Goal: Information Seeking & Learning: Learn about a topic

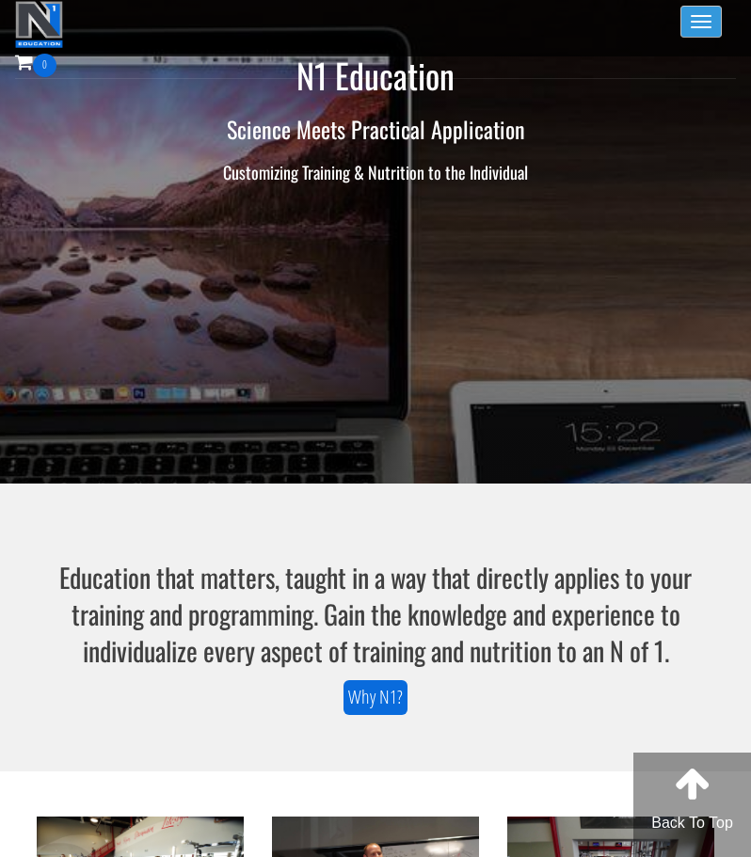
click at [705, 21] on span "button" at bounding box center [701, 22] width 21 height 2
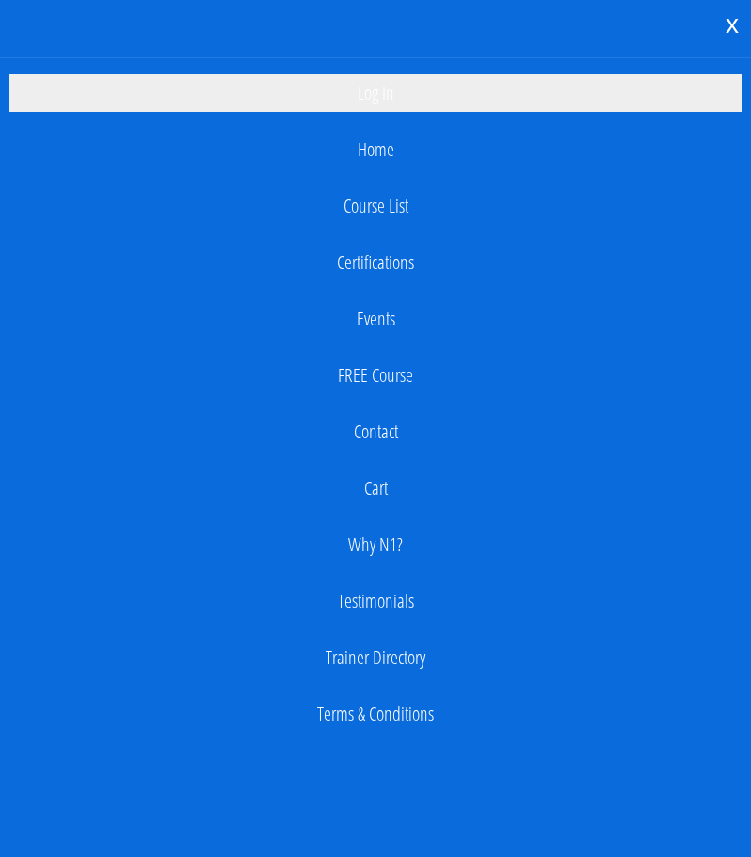
click at [392, 95] on link "Log In" at bounding box center [375, 93] width 732 height 38
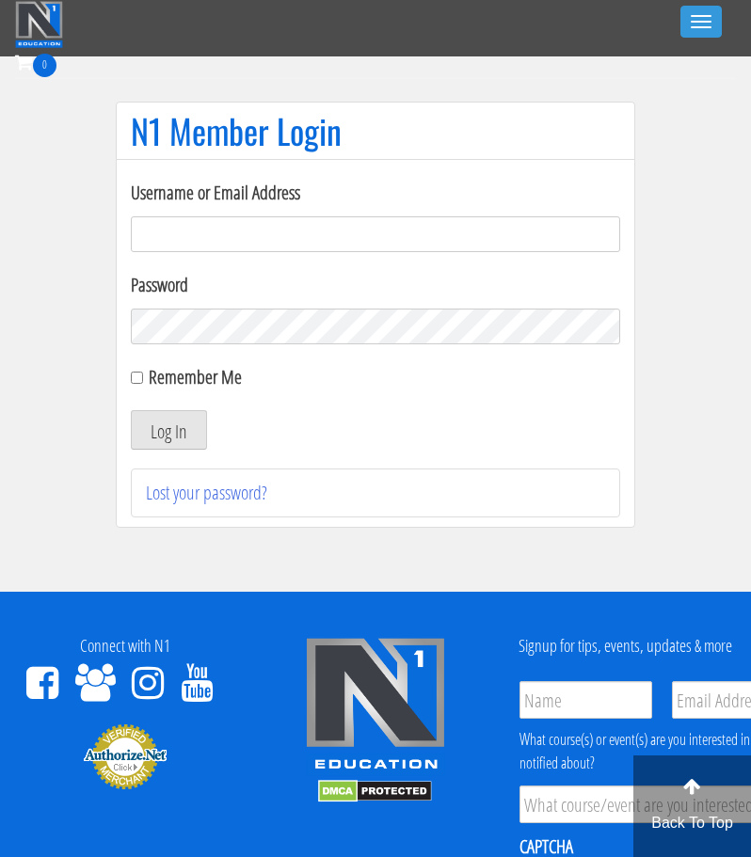
type input "jgrams12@gmail.com"
click at [199, 421] on button "Log In" at bounding box center [169, 430] width 76 height 40
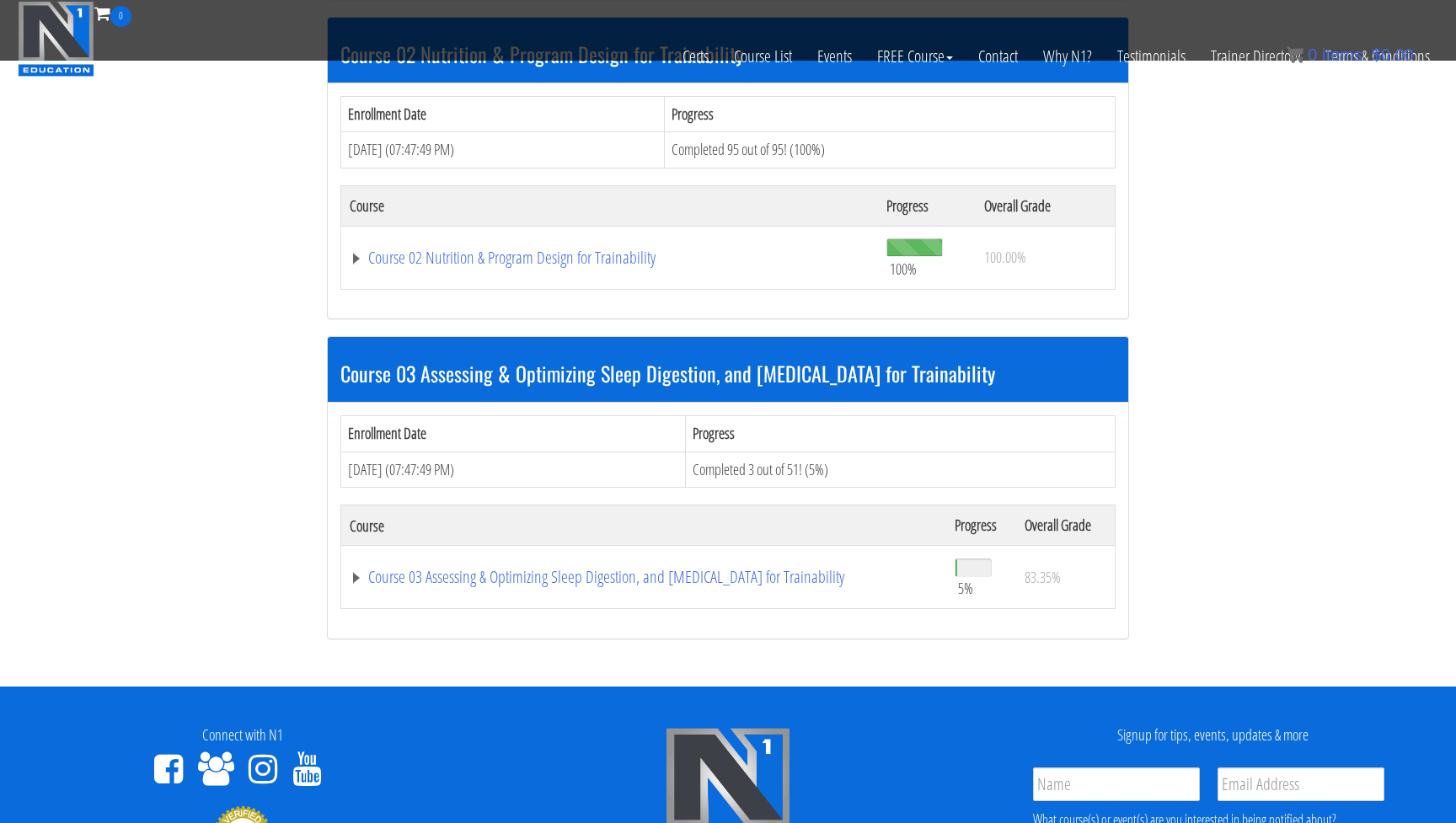
scroll to position [828, 0]
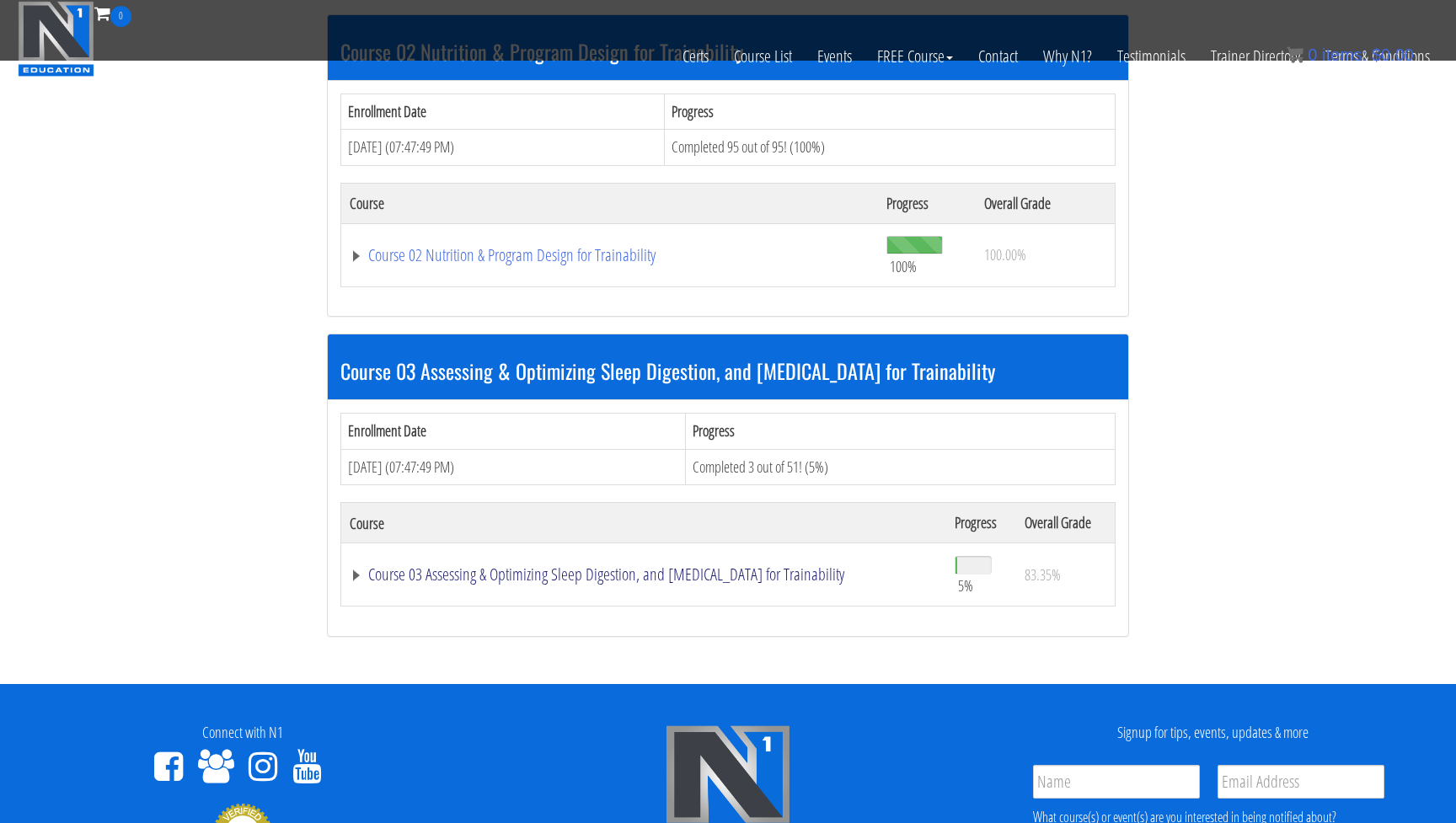
click at [748, 568] on link "Course 03 Assessing & Optimizing Sleep Digestion, and Stress Management for Tra…" at bounding box center [643, 574] width 588 height 17
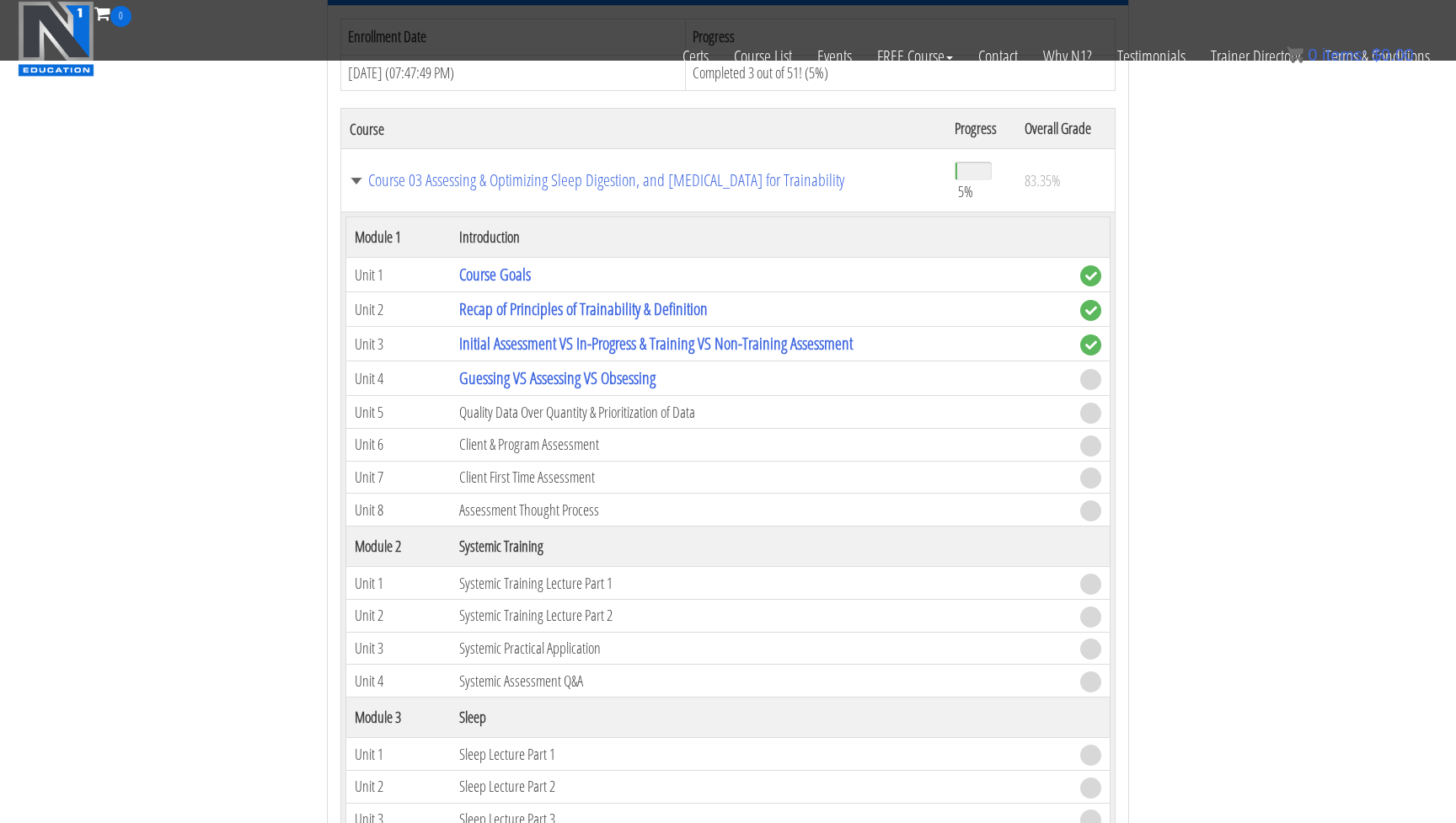
scroll to position [1273, 0]
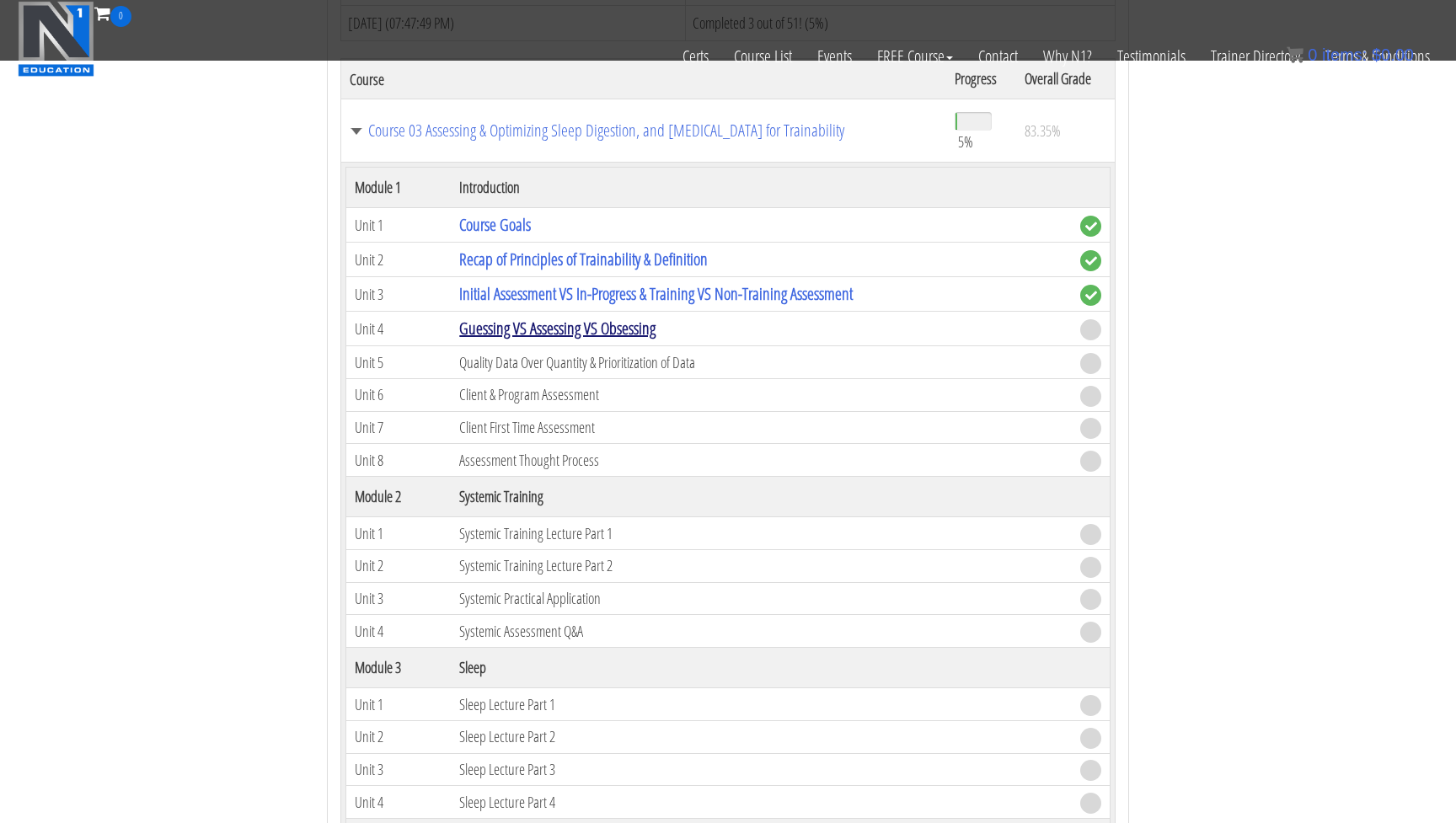
click at [587, 323] on link "Guessing VS Assessing VS Obsessing" at bounding box center [557, 328] width 196 height 22
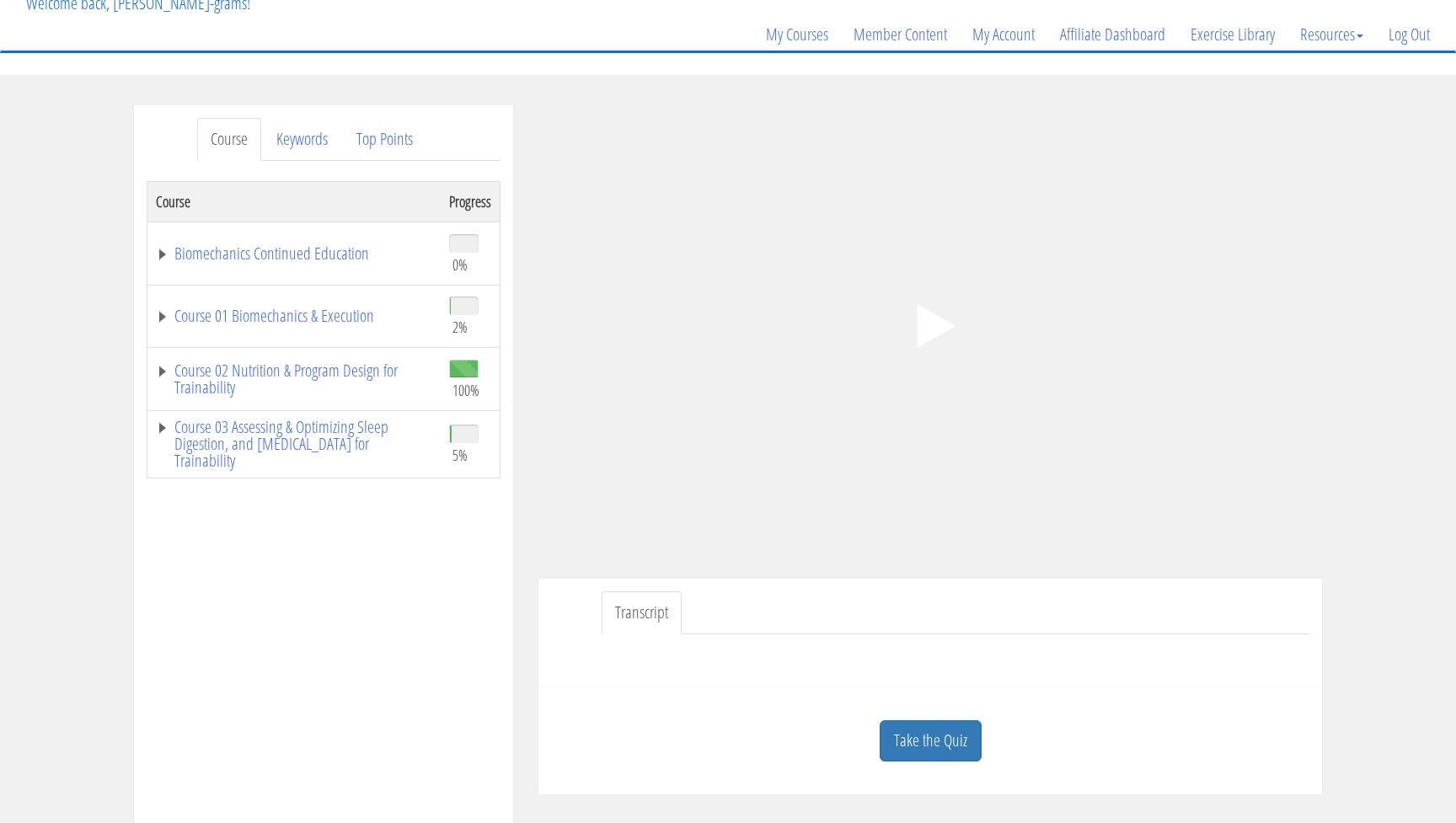
scroll to position [110, 0]
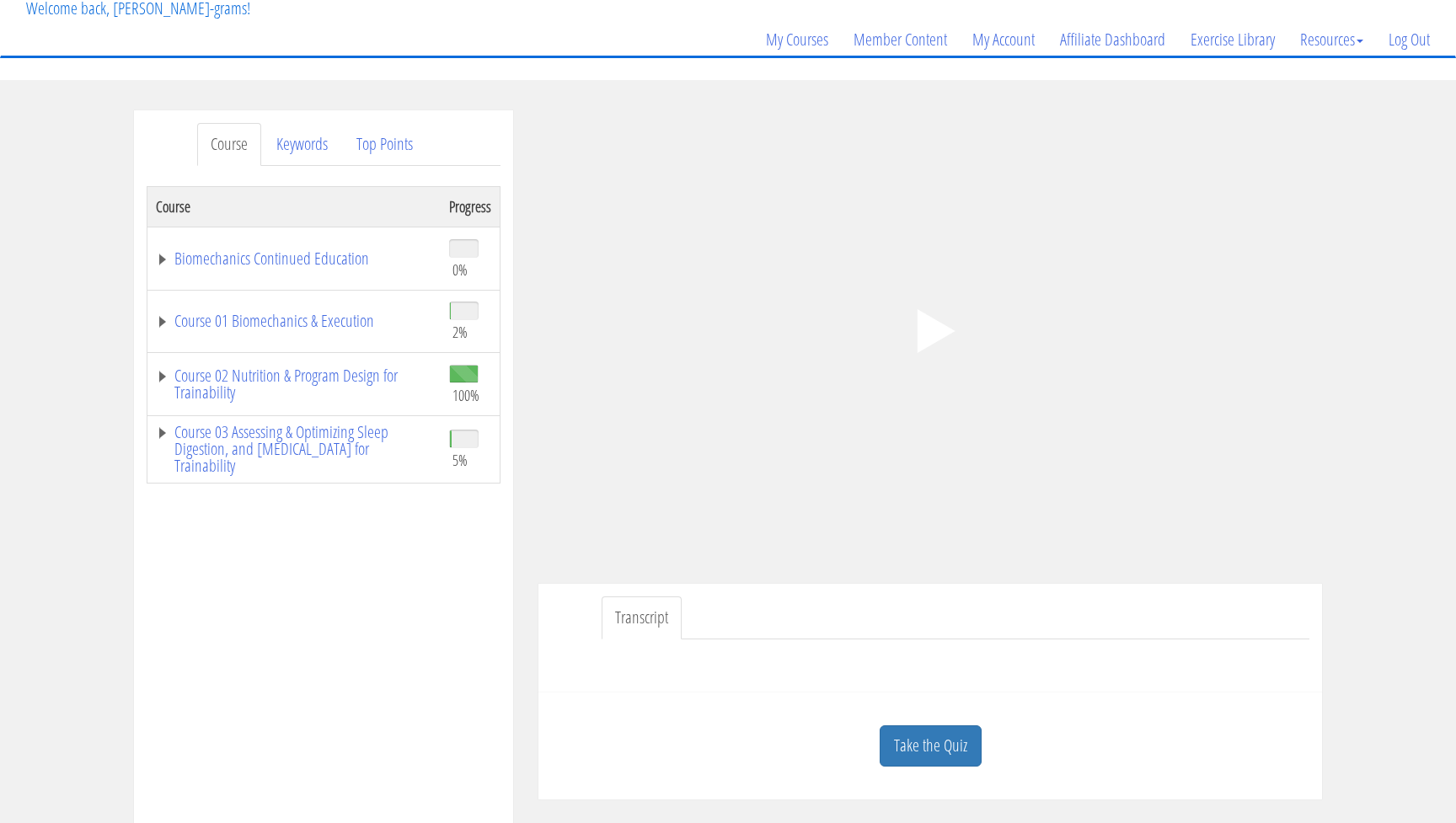
drag, startPoint x: 348, startPoint y: 192, endPoint x: 312, endPoint y: 275, distance: 90.5
click at [312, 275] on td "Biomechanics Continued Education" at bounding box center [295, 258] width 294 height 64
click at [324, 258] on link "Biomechanics Continued Education" at bounding box center [294, 258] width 277 height 17
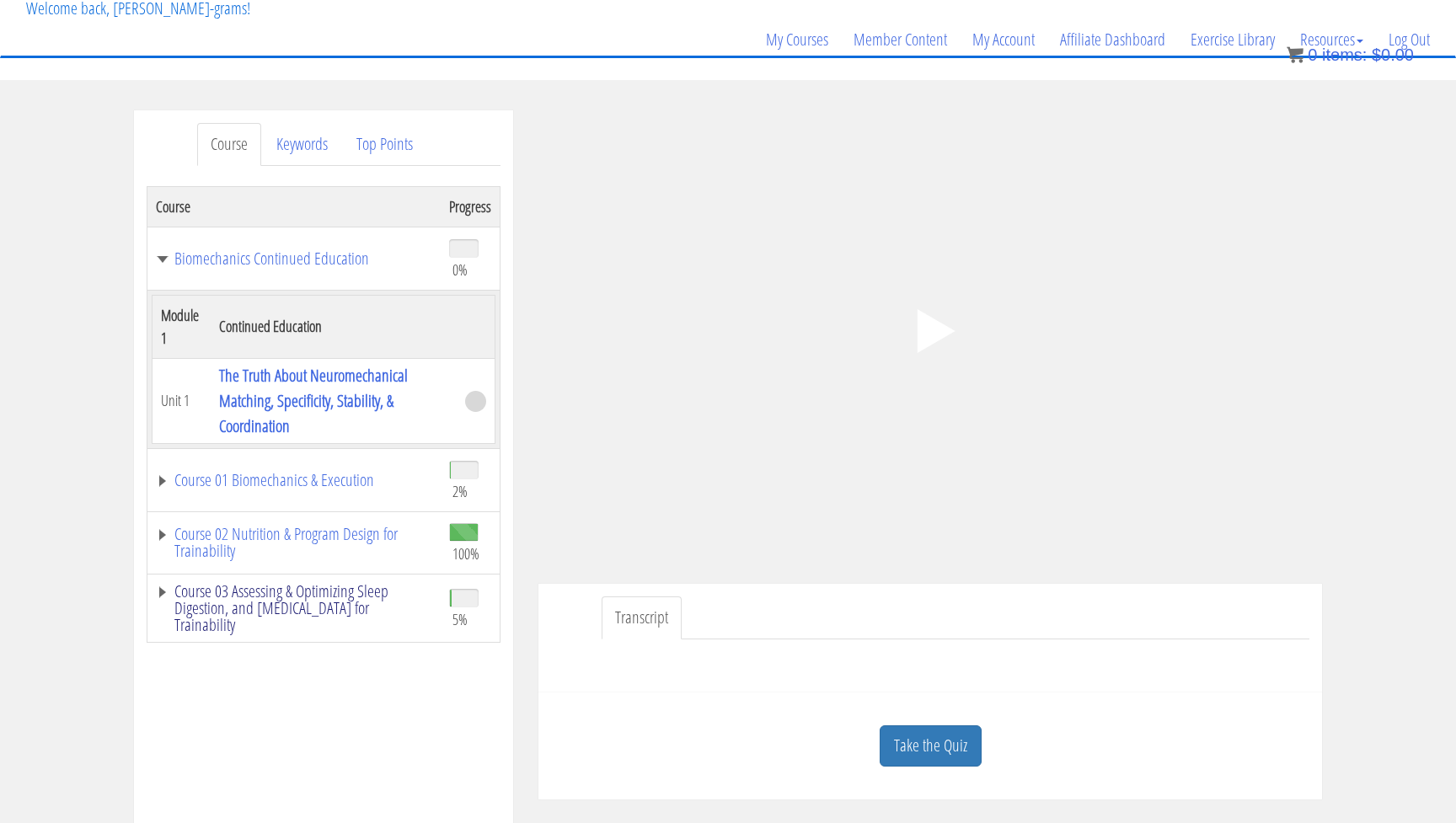
click at [348, 597] on link "Course 03 Assessing & Optimizing Sleep Digestion, and [MEDICAL_DATA] for Traina…" at bounding box center [294, 608] width 277 height 50
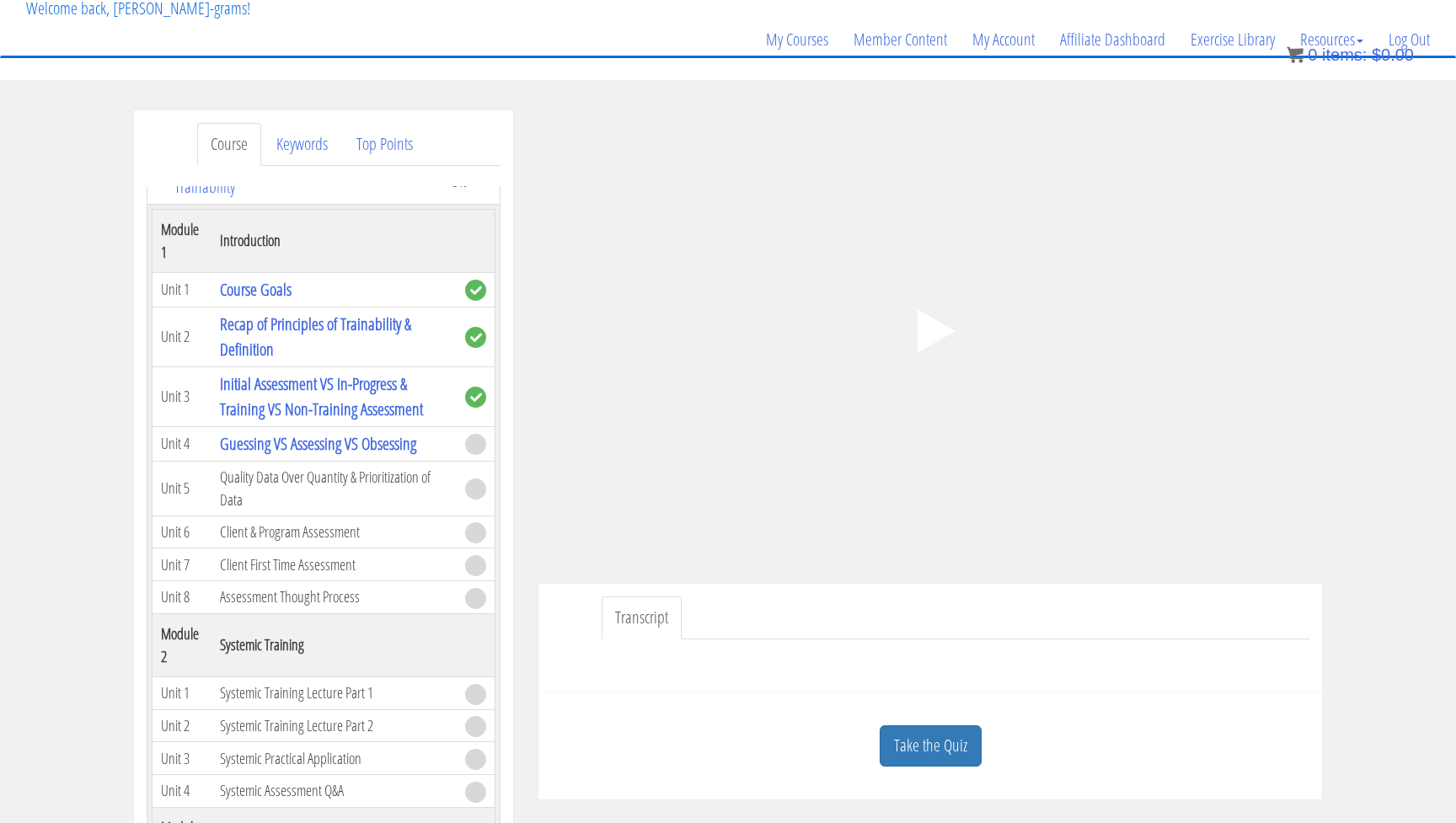
scroll to position [450, 0]
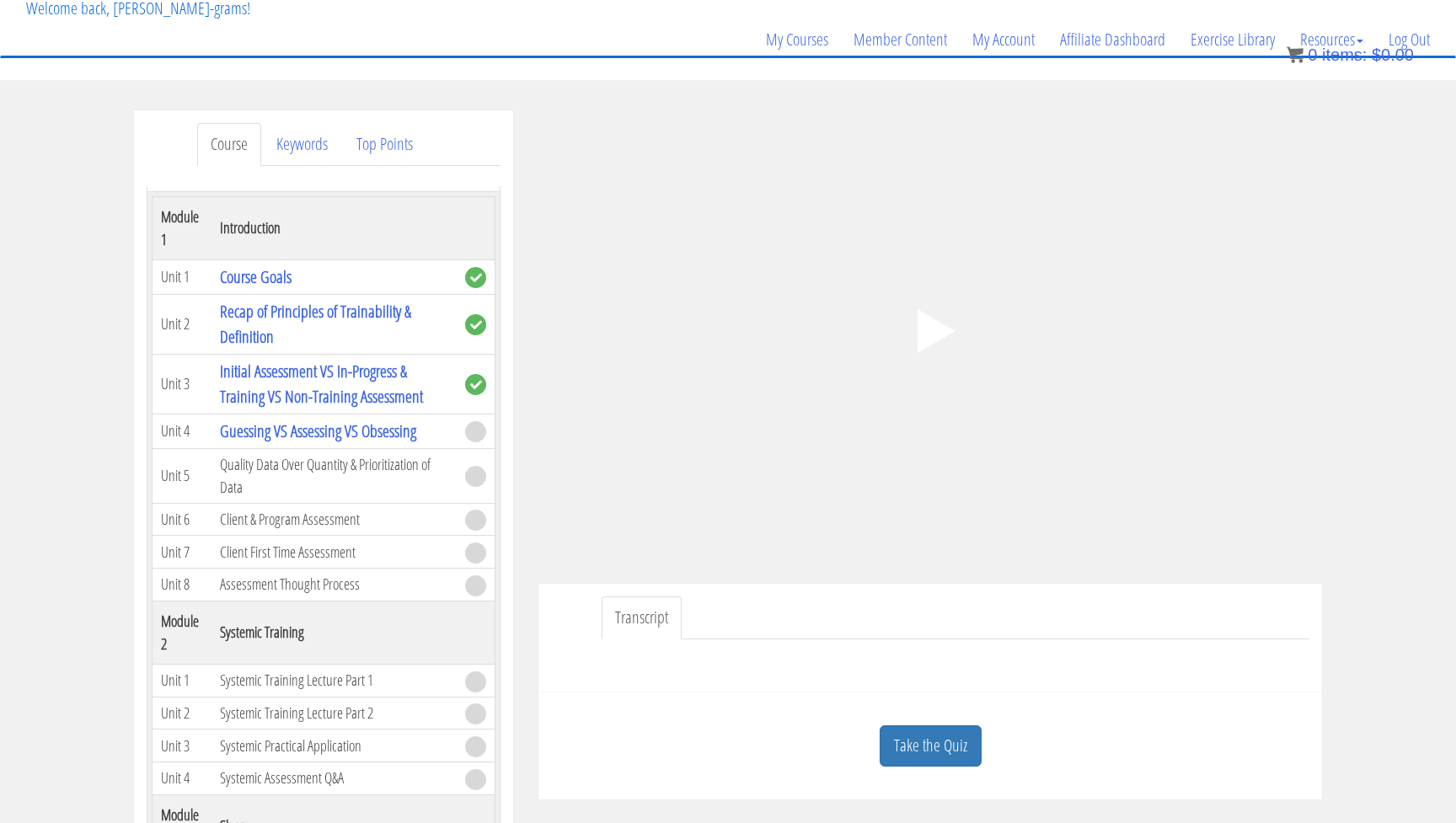
click at [362, 469] on td "Quality Data Over Quantity & Prioritization of Data" at bounding box center [334, 476] width 245 height 55
click at [476, 424] on span at bounding box center [475, 432] width 21 height 21
click at [375, 424] on link "Guessing VS Assessing VS Obsessing" at bounding box center [318, 431] width 196 height 22
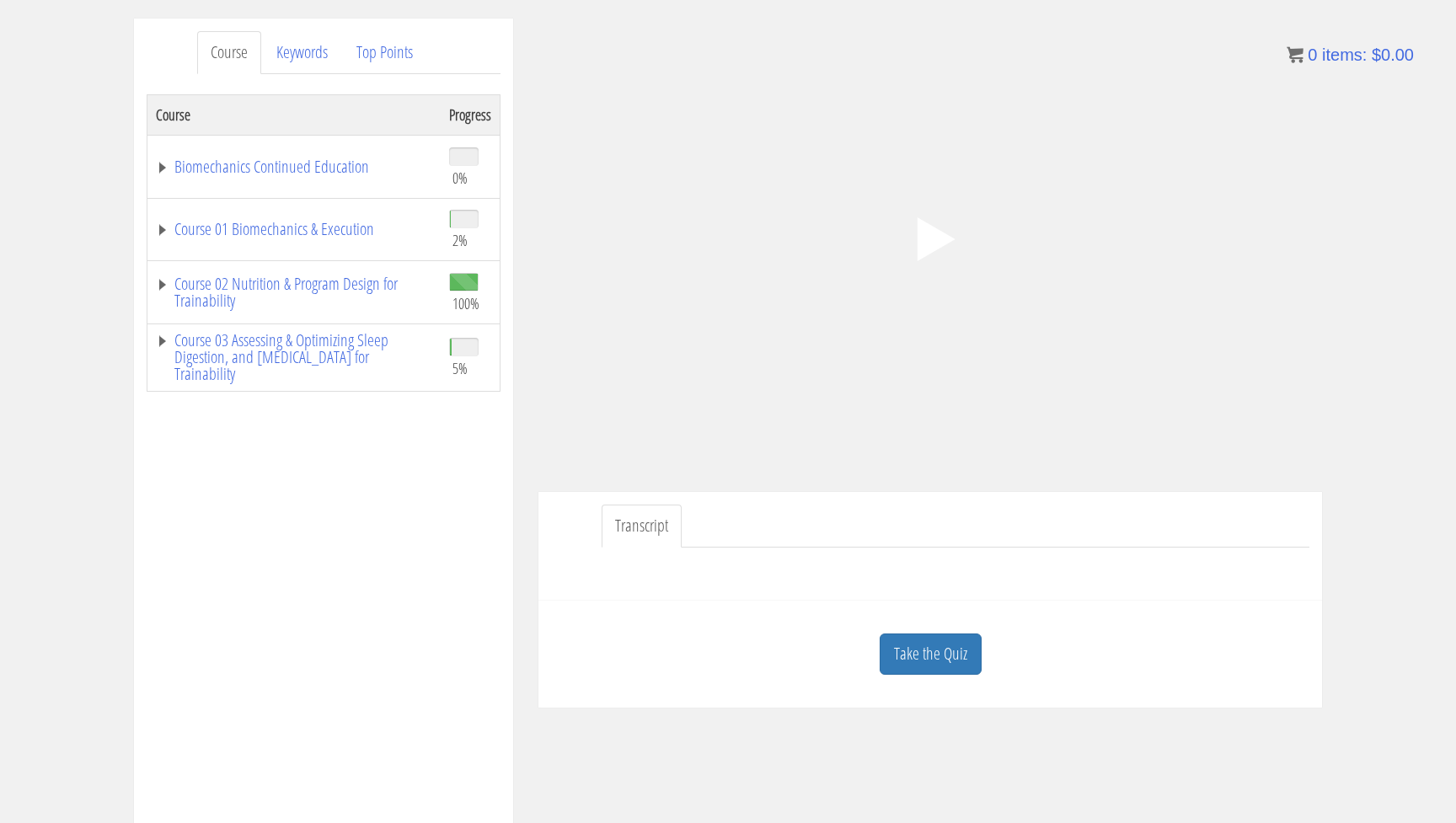
scroll to position [218, 0]
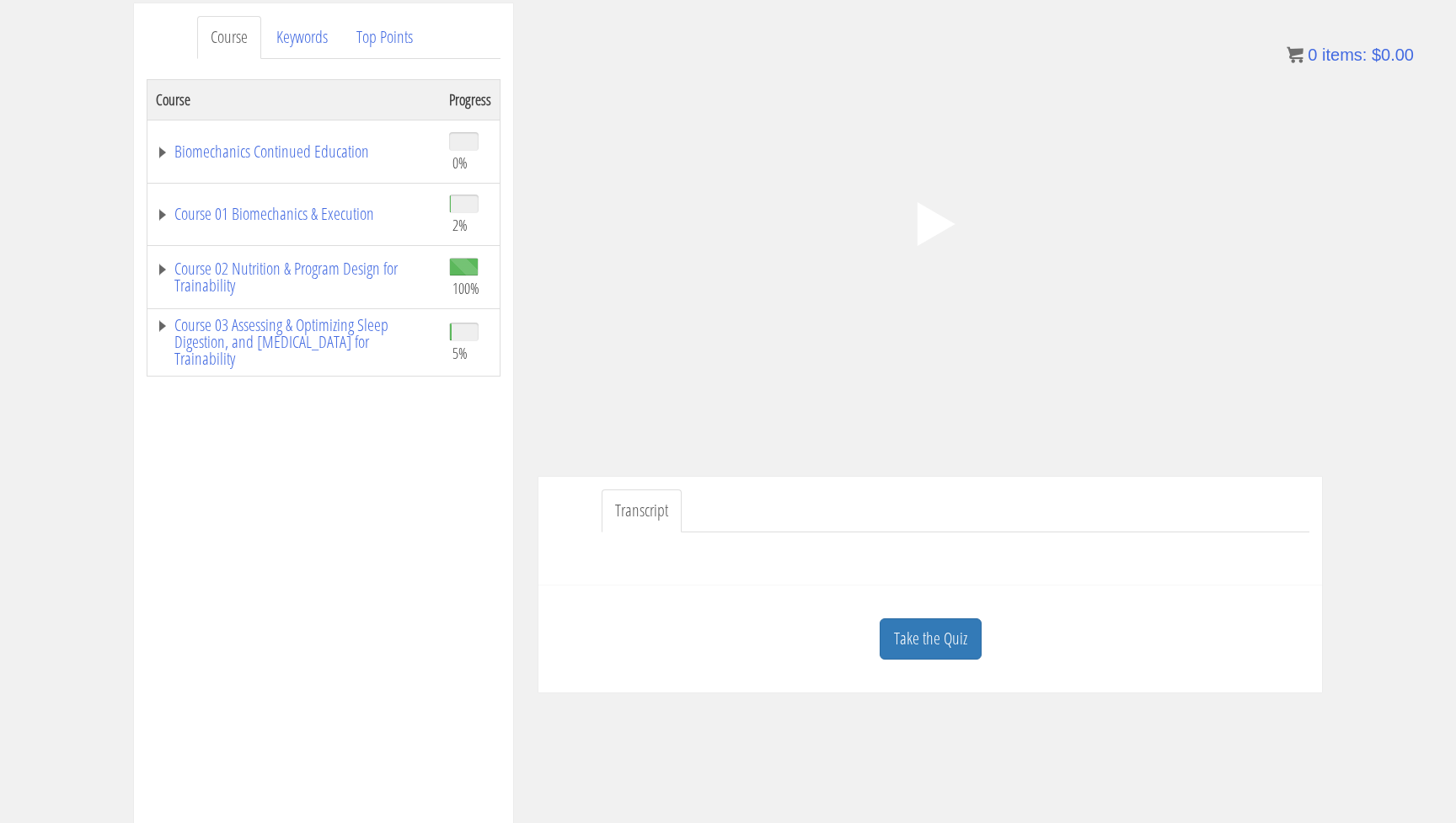
click at [913, 287] on div ".a{fill:#000;opacity:0.65;}.b{fill:#fff;opacity:1.0;} .fp-color-play{opacity:0.…" at bounding box center [929, 224] width 784 height 441
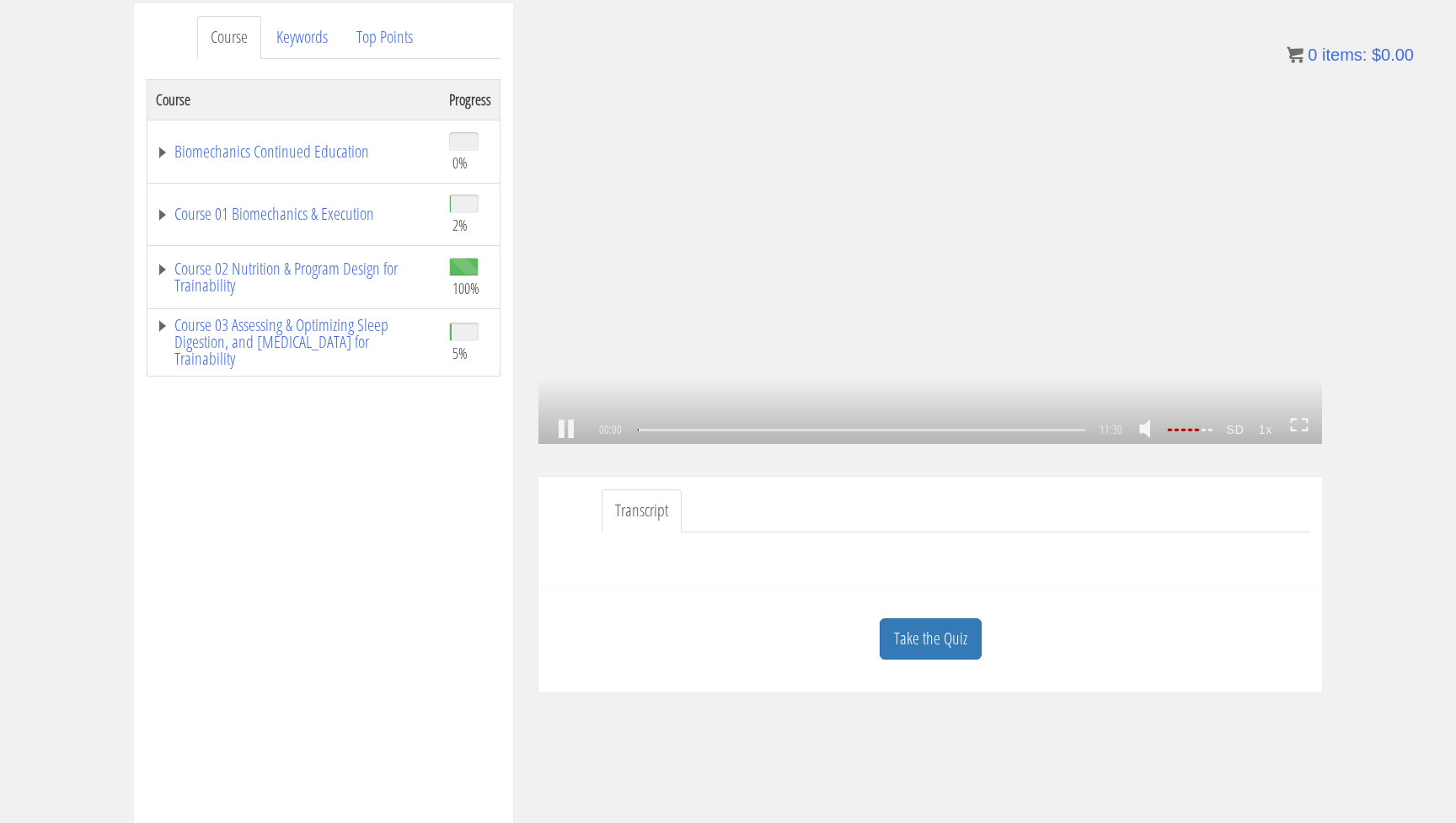
click at [909, 288] on div ".a{fill:#000;opacity:0.65;}.b{fill:#fff;opacity:1.0;} .fp-color-play{opacity:0.…" at bounding box center [929, 224] width 784 height 441
click at [973, 332] on div ".a{fill:#000;opacity:0.65;}.b{fill:#fff;opacity:1.0;} .fp-color-play{opacity:0.…" at bounding box center [929, 224] width 784 height 441
click at [698, 432] on div "01:35" at bounding box center [861, 430] width 448 height 3
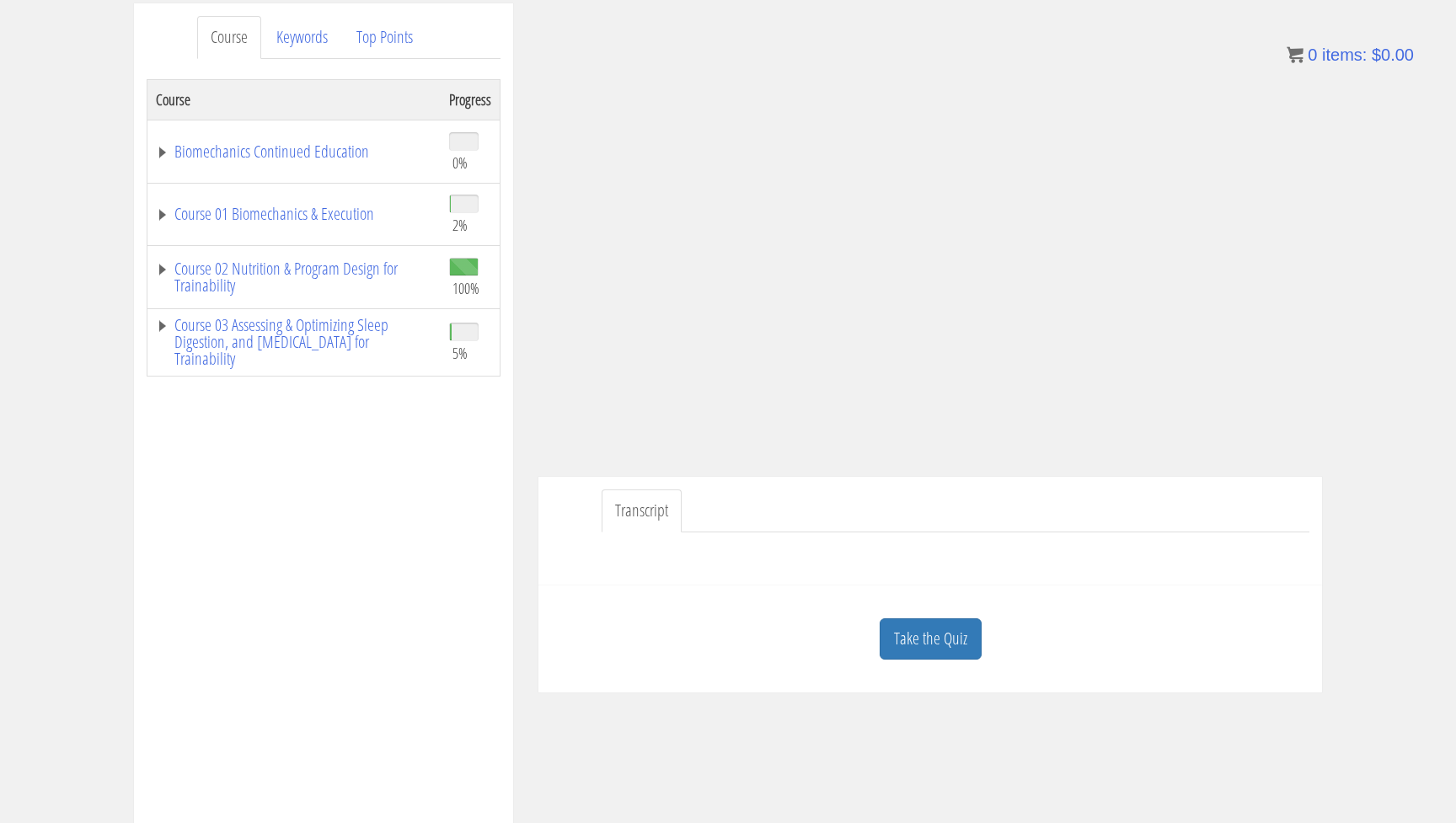
click at [767, 544] on div at bounding box center [929, 553] width 758 height 40
click at [648, 510] on link "Transcript" at bounding box center [641, 511] width 80 height 43
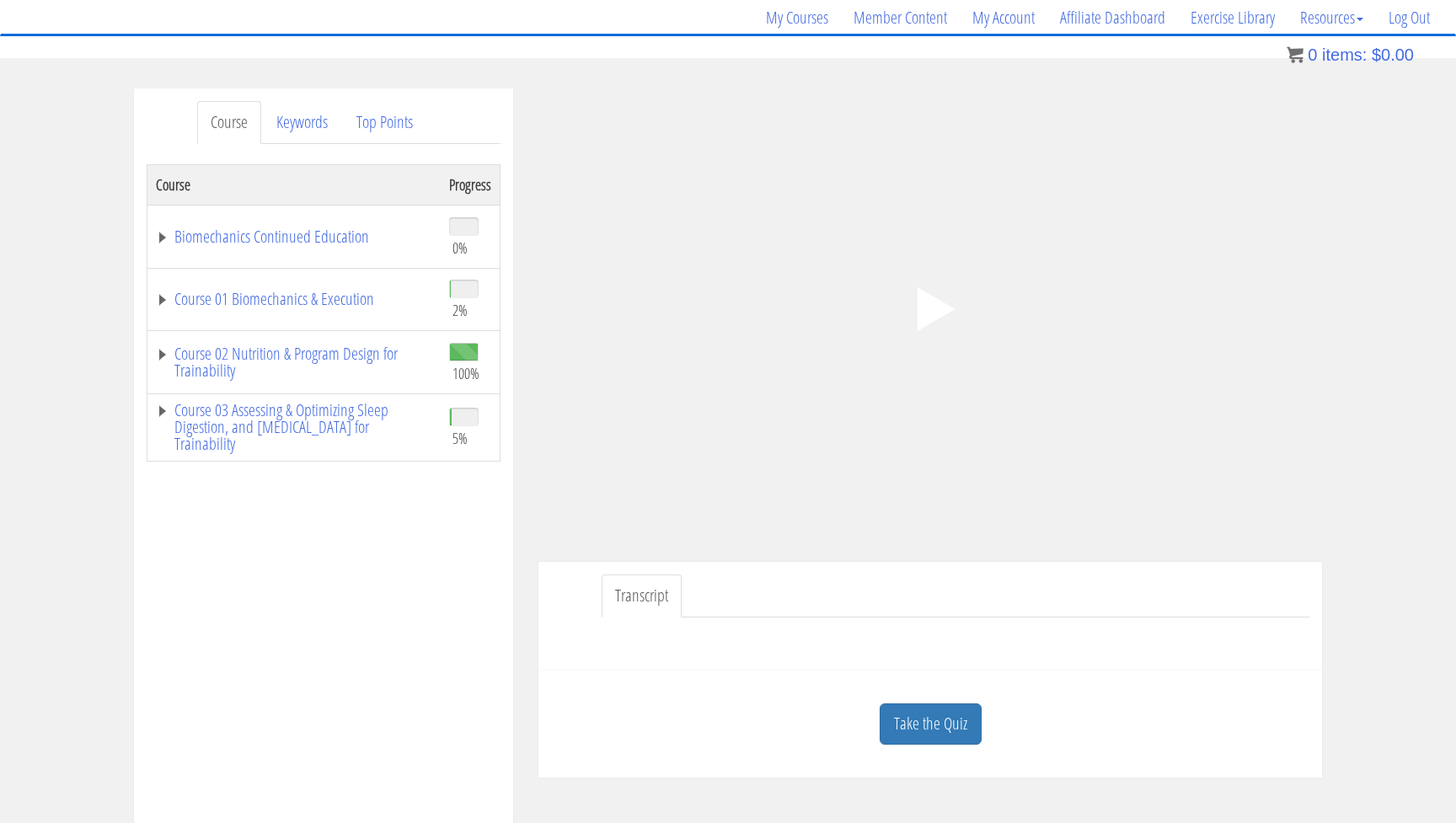
scroll to position [151, 0]
